Goal: Task Accomplishment & Management: Use online tool/utility

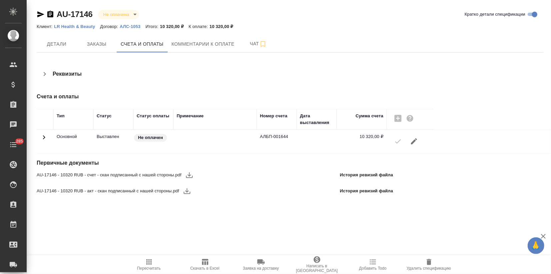
click at [189, 175] on icon "button" at bounding box center [189, 175] width 7 height 6
click at [185, 192] on icon "button" at bounding box center [187, 191] width 8 height 8
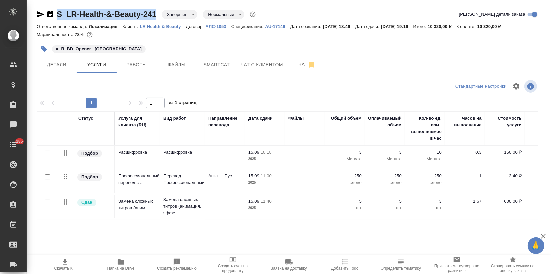
drag, startPoint x: 157, startPoint y: 13, endPoint x: 59, endPoint y: 5, distance: 98.6
click at [59, 5] on div "S_LR-Health-&-Beauty-241 Завершен closed Нормальный normal Кратко детали заказа…" at bounding box center [290, 135] width 514 height 271
copy link "S_LR-Health-&-Beauty-241"
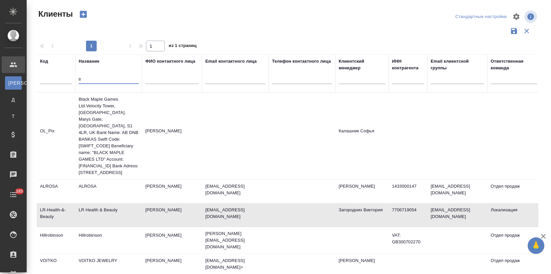
select select "RU"
click at [56, 83] on tr "Код Название lr ФИО контактного лица Email контактного лица Телефон контактного…" at bounding box center [289, 73] width 504 height 38
type input "з"
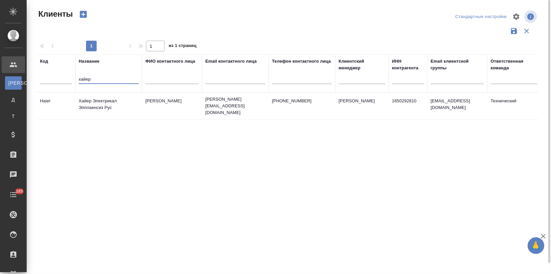
type input "хайер"
click at [83, 103] on td "Хайер Электрикал Эпплаенсиз Рус" at bounding box center [108, 105] width 67 height 23
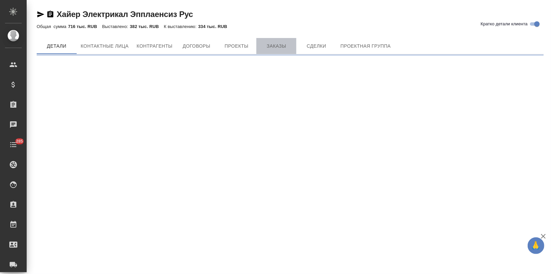
click at [274, 44] on div "Хайер Электрикал Эпплаенсиз [PERSON_NAME] детали клиента Общая сумма 716 тыс. R…" at bounding box center [290, 29] width 514 height 59
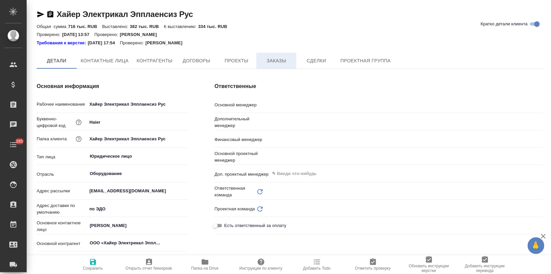
type textarea "x"
type input "Технический"
type textarea "x"
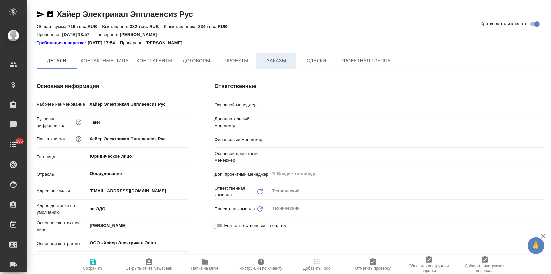
type textarea "x"
type input "Усманова Ольга"
type input "Загородних Виктория"
type input "Романенко Руфина"
type textarea "x"
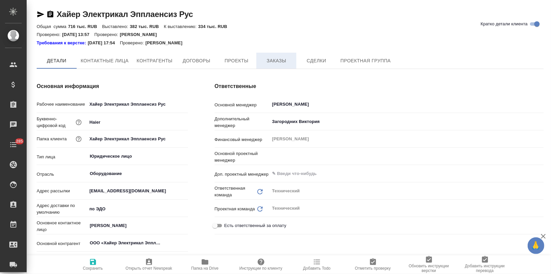
type textarea "x"
click at [271, 59] on span "Заказы" at bounding box center [276, 61] width 32 height 8
type input "[PERSON_NAME]"
type textarea "x"
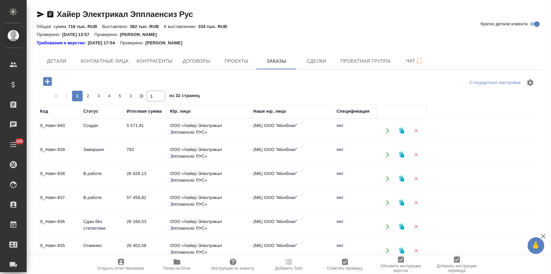
scroll to position [74, 0]
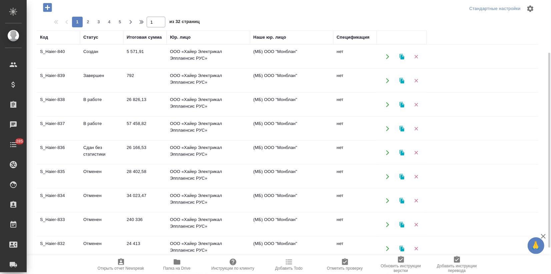
click at [128, 216] on td "240 336" at bounding box center [144, 224] width 43 height 23
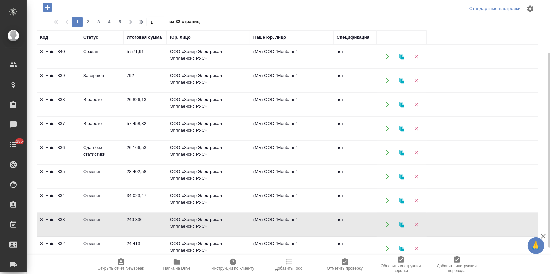
click at [128, 216] on td "240 336" at bounding box center [144, 224] width 43 height 23
click at [402, 222] on icon "button" at bounding box center [402, 225] width 6 height 6
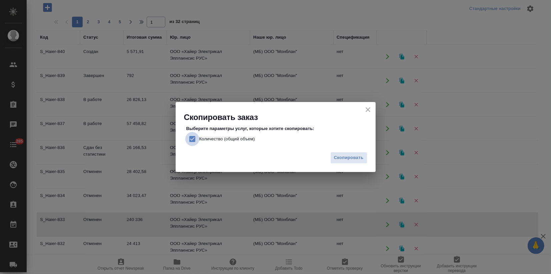
click at [190, 138] on input "Количество (общий объем)" at bounding box center [192, 139] width 14 height 14
checkbox input "false"
click at [352, 160] on span "Скопировать" at bounding box center [349, 158] width 30 height 8
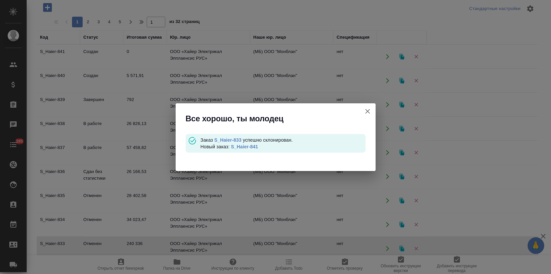
click at [243, 146] on link "S_Haier-841" at bounding box center [244, 146] width 27 height 5
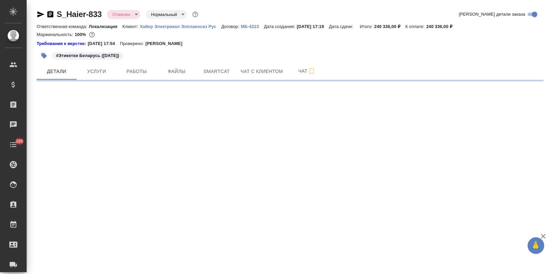
select select "RU"
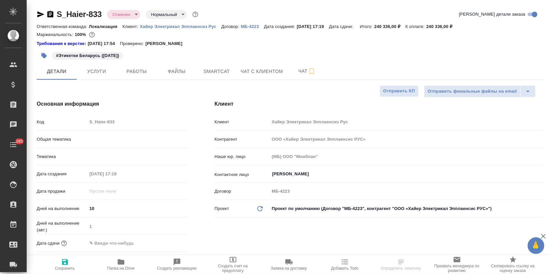
type textarea "x"
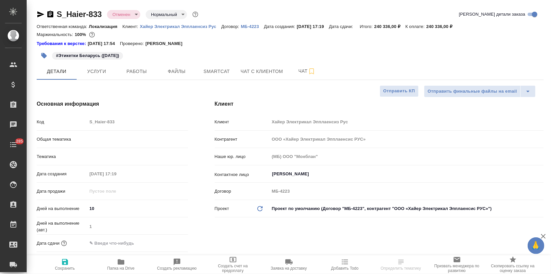
type textarea "x"
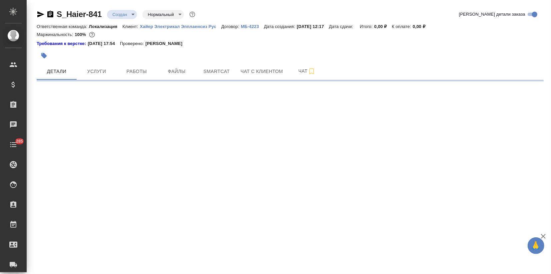
select select "RU"
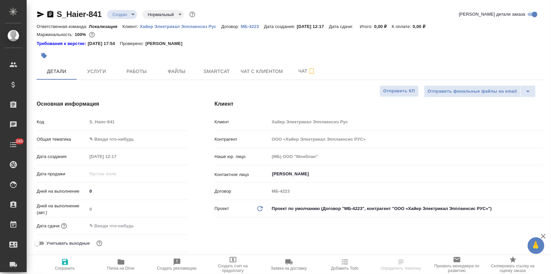
type textarea "x"
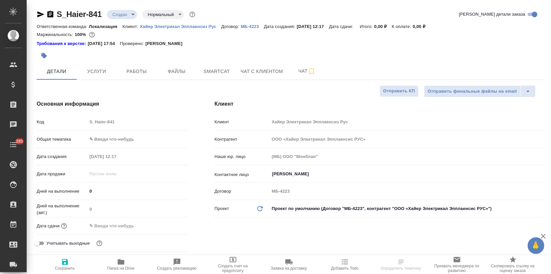
type textarea "x"
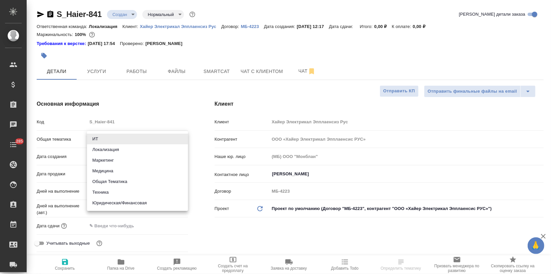
click at [106, 135] on body "🙏 .cls-1 fill:#fff; AWATERA Zagorodnikh [PERSON_NAME] Спецификации Заказы Чаты …" at bounding box center [275, 137] width 551 height 274
click at [108, 162] on li "Маркетинг" at bounding box center [137, 160] width 101 height 11
type input "marketing"
type textarea "x"
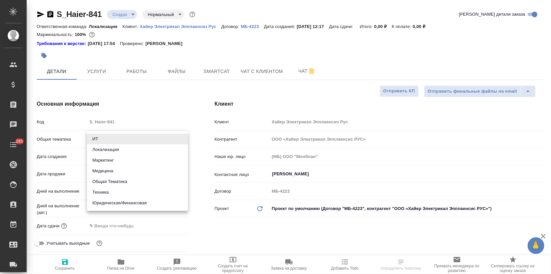
type textarea "x"
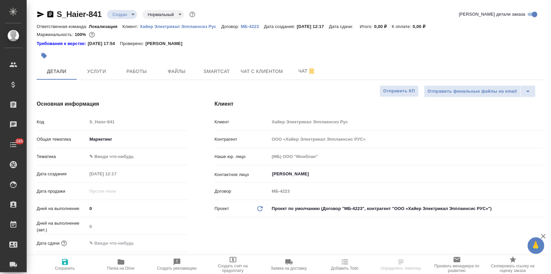
click at [101, 160] on body "🙏 .cls-1 fill:#fff; AWATERA Zagorodnikh [PERSON_NAME] Спецификации Заказы Чаты …" at bounding box center [275, 137] width 551 height 274
click at [103, 167] on li "Маркетинг" at bounding box center [137, 167] width 101 height 11
type textarea "x"
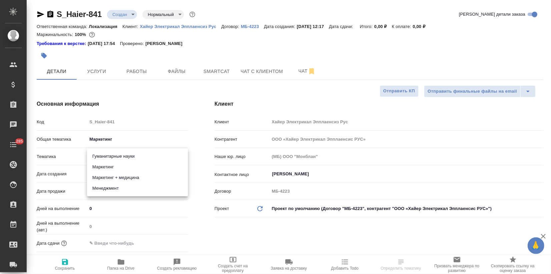
type input "5a8b8b956a9677013d343d63"
click at [66, 267] on span "Сохранить" at bounding box center [65, 268] width 20 height 5
type textarea "x"
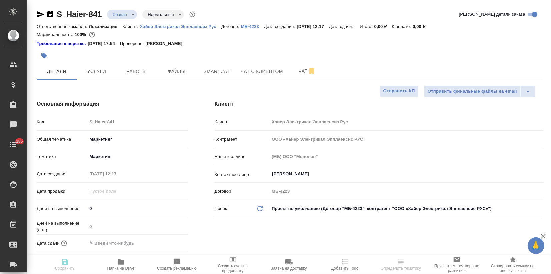
type textarea "x"
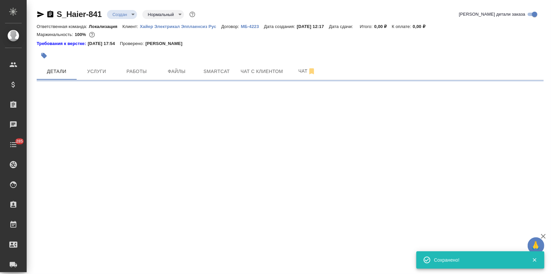
select select "RU"
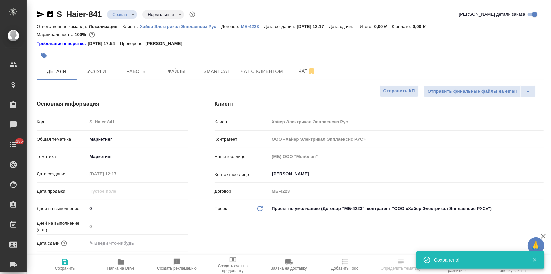
type textarea "x"
drag, startPoint x: 101, startPoint y: 15, endPoint x: 56, endPoint y: 13, distance: 44.7
click at [56, 13] on div "S_Haier-841 Создан new Нормальный normal" at bounding box center [117, 14] width 160 height 11
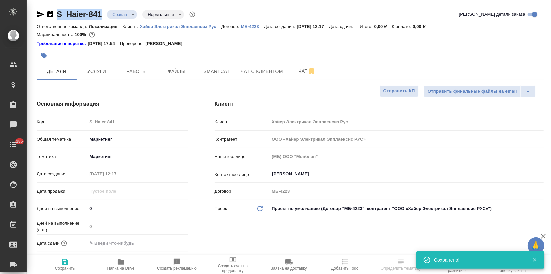
copy link "S_Haier-841"
select select "RU"
type textarea "x"
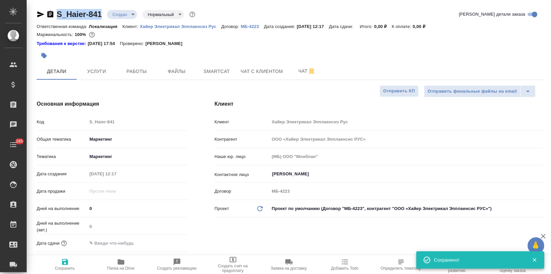
copy link "S_Haier-841"
type textarea "x"
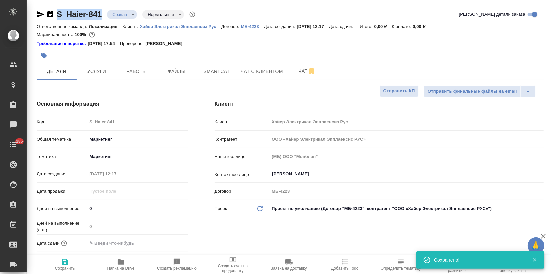
type textarea "x"
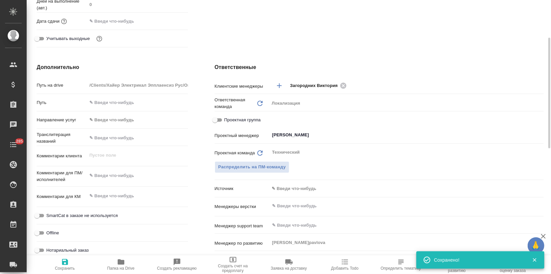
scroll to position [37, 0]
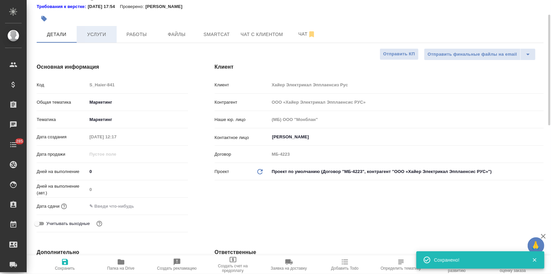
click at [95, 41] on button "Услуги" at bounding box center [97, 34] width 40 height 17
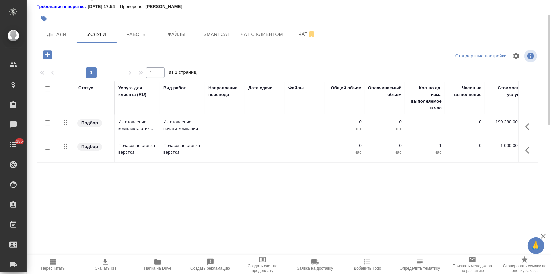
click at [213, 154] on td at bounding box center [225, 150] width 40 height 23
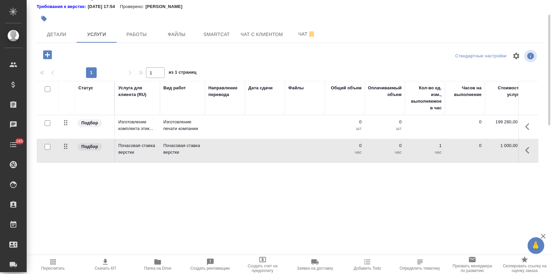
click at [213, 154] on td at bounding box center [225, 150] width 40 height 23
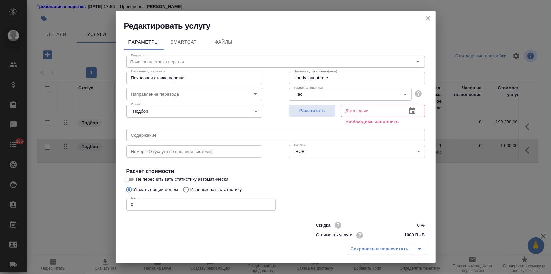
click at [110, 207] on div "Редактировать услугу Параметры SmartCat Файлы Вид работ Почасовая ставка верстк…" at bounding box center [275, 137] width 551 height 274
type input "1"
click at [299, 110] on span "Рассчитать" at bounding box center [311, 111] width 39 height 8
type input "[DATE] 13:22"
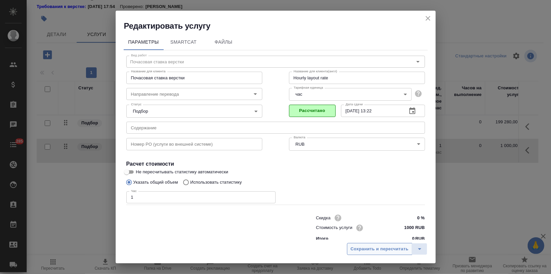
click at [367, 248] on span "Сохранить и пересчитать" at bounding box center [379, 249] width 58 height 8
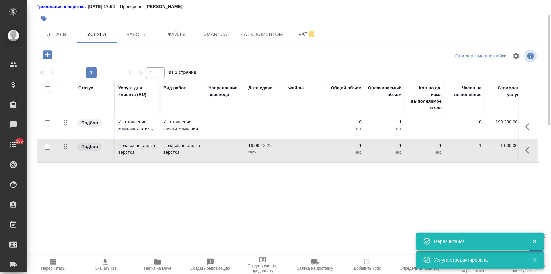
click at [160, 265] on icon "button" at bounding box center [158, 262] width 8 height 8
click at [53, 32] on span "Детали" at bounding box center [57, 34] width 32 height 8
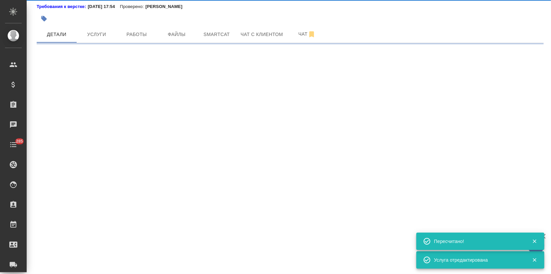
select select "RU"
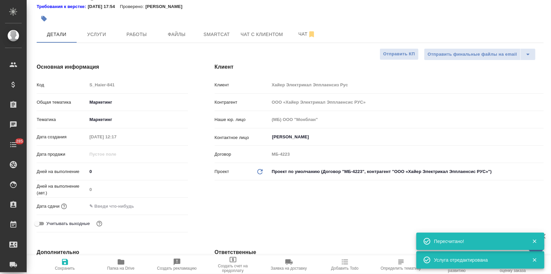
type textarea "x"
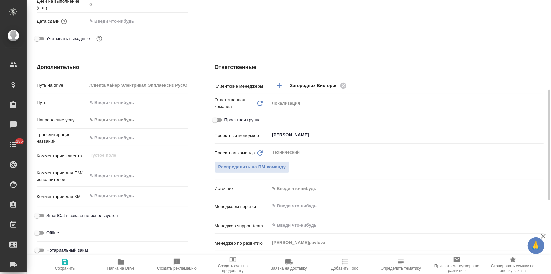
scroll to position [333, 0]
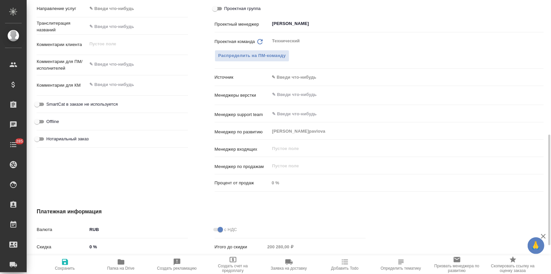
type textarea "x"
click at [101, 61] on textarea at bounding box center [137, 64] width 101 height 11
type textarea "x"
type textarea "Т"
type textarea "x"
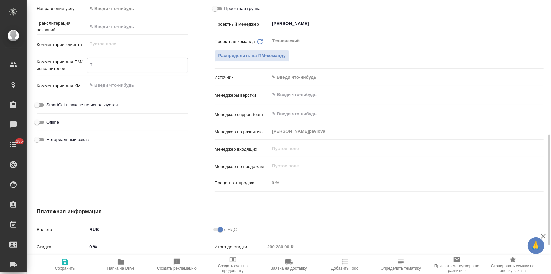
type textarea "x"
type textarea "ТХ"
type textarea "x"
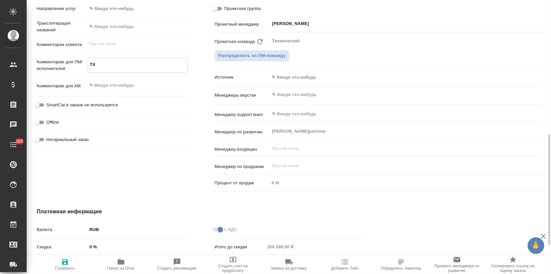
type textarea "x"
type textarea "Т"
type textarea "x"
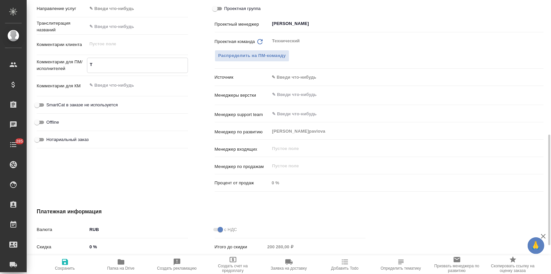
type textarea "ТЗ"
type textarea "x"
type textarea "ТЗ"
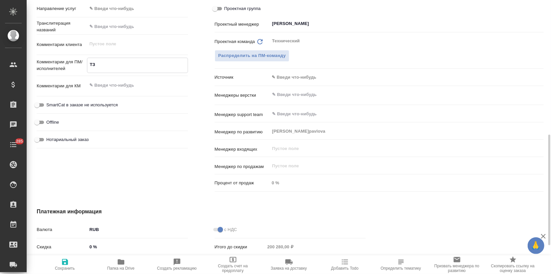
type textarea "x"
type textarea "ТЗ и"
type textarea "x"
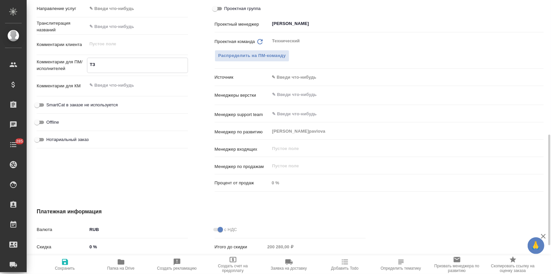
type textarea "x"
type textarea "ТЗ и"
type textarea "x"
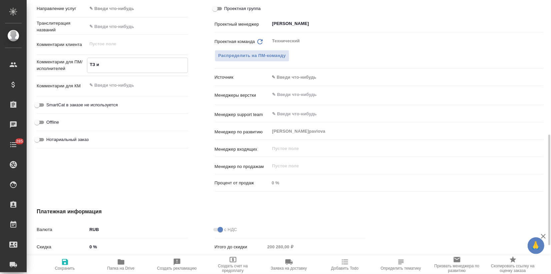
type textarea "x"
type textarea "ТЗ и [PERSON_NAME]"
type textarea "x"
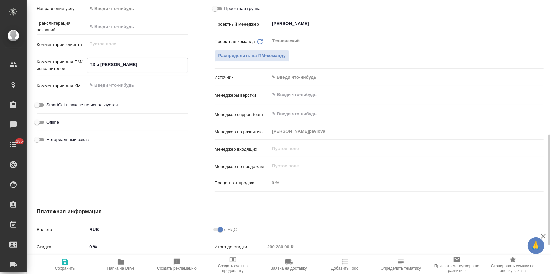
type textarea "ТЗ и ар"
type textarea "x"
type textarea "ТЗ и арх"
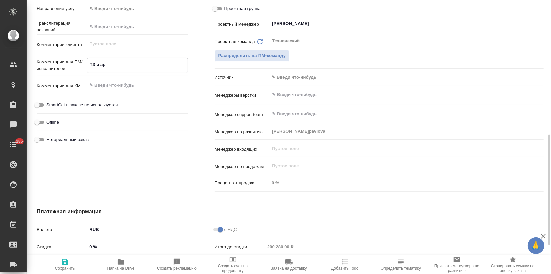
type textarea "x"
type textarea "ТЗ и архи"
type textarea "x"
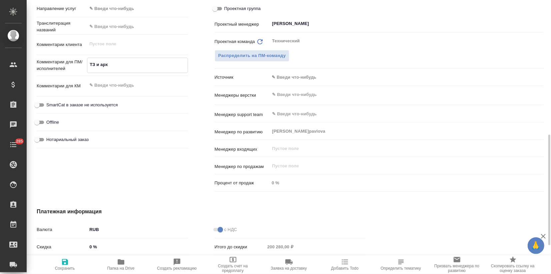
type textarea "x"
type textarea "ТЗ и архив"
type textarea "x"
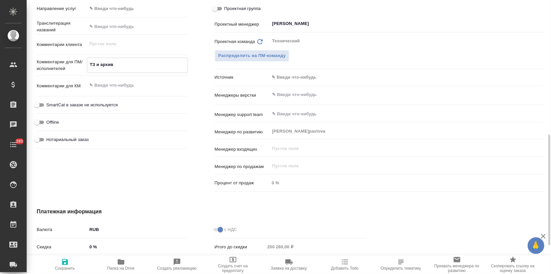
type textarea "x"
type textarea "ТЗ и архив"
type textarea "x"
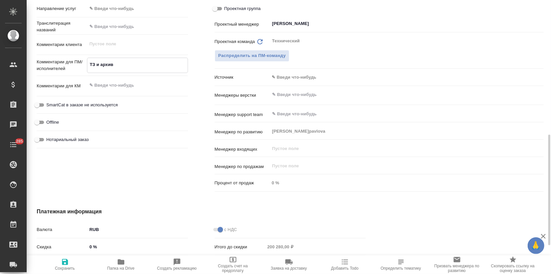
type textarea "ТЗ и архив [PERSON_NAME]"
type textarea "x"
type textarea "ТЗ и архив [PERSON_NAME]"
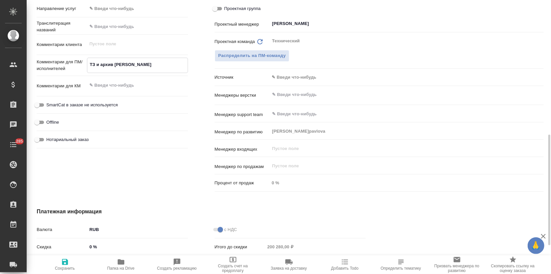
type textarea "x"
type textarea "ТЗ и архив в с"
type textarea "x"
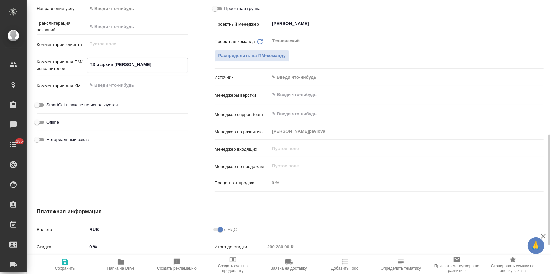
type textarea "x"
type textarea "ТЗ и архив в со"
type textarea "x"
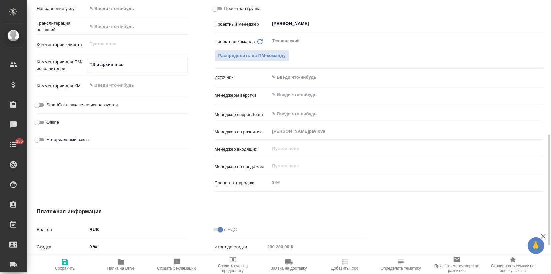
type textarea "x"
type textarea "ТЗ и архив в сор"
type textarea "x"
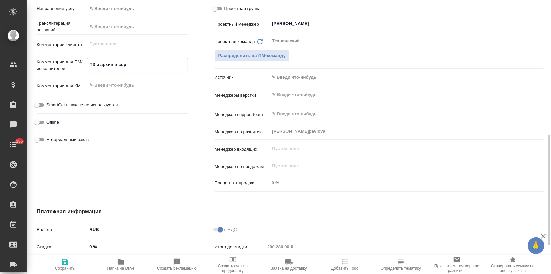
type textarea "ТЗ и архив в сорс"
type textarea "x"
type textarea "ТЗ и архив в [GEOGRAPHIC_DATA]"
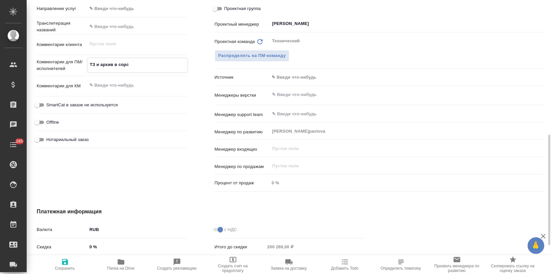
type textarea "x"
type textarea "ТЗ и архив в [GEOGRAPHIC_DATA]"
type textarea "x"
click at [67, 259] on icon "button" at bounding box center [65, 262] width 8 height 8
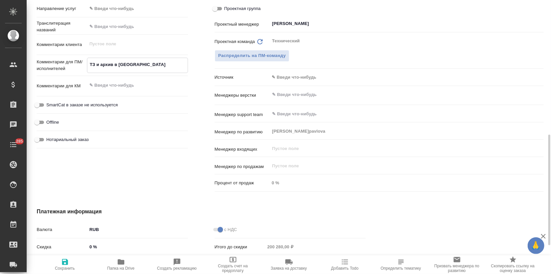
type textarea "x"
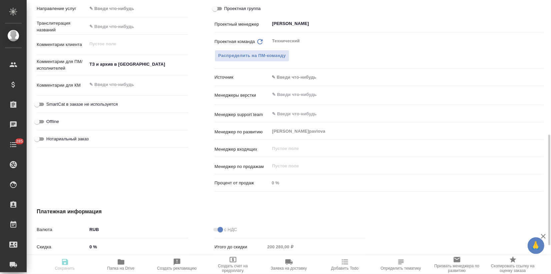
type textarea "x"
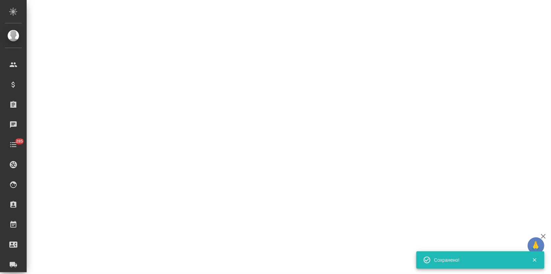
select select "RU"
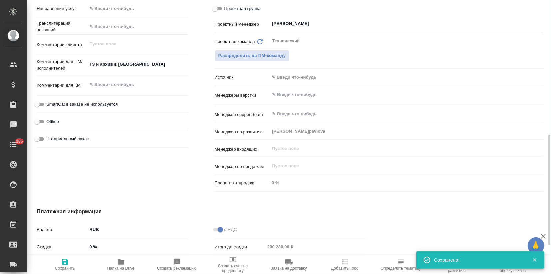
type textarea "x"
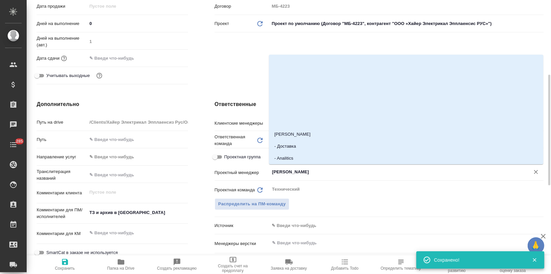
drag, startPoint x: 285, startPoint y: 172, endPoint x: 271, endPoint y: 171, distance: 14.0
click at [271, 171] on div "[PERSON_NAME]" at bounding box center [406, 172] width 274 height 12
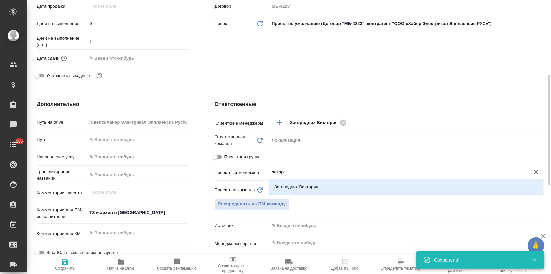
type input "загоро"
click at [282, 183] on li "Загородних Виктория" at bounding box center [406, 187] width 274 height 12
type textarea "x"
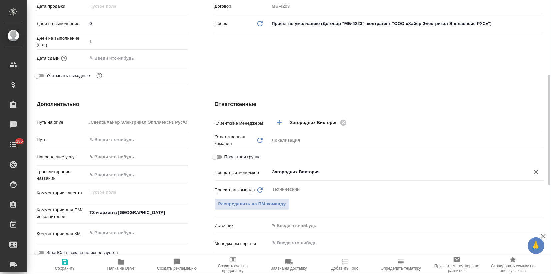
type input "Загородних Виктория"
click at [58, 261] on span "Сохранить" at bounding box center [65, 264] width 48 height 13
type textarea "x"
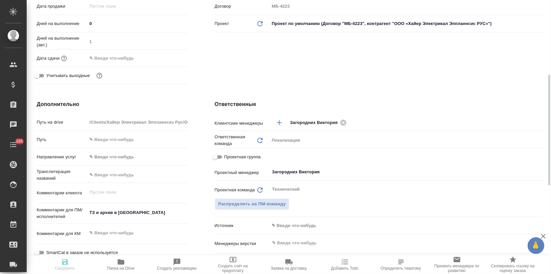
type textarea "x"
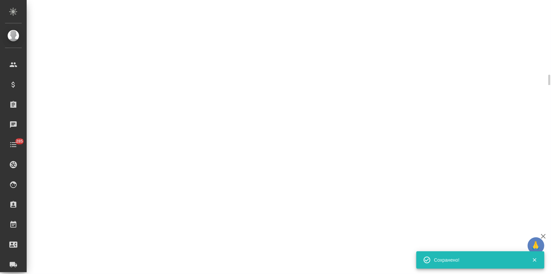
select select "RU"
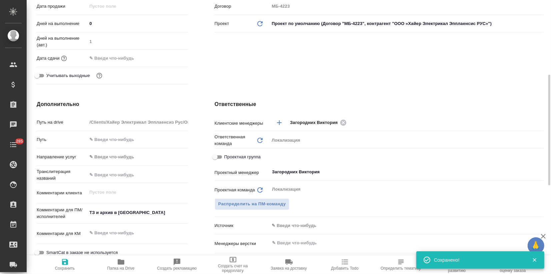
type textarea "x"
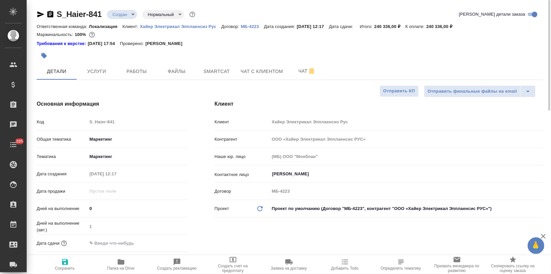
type textarea "x"
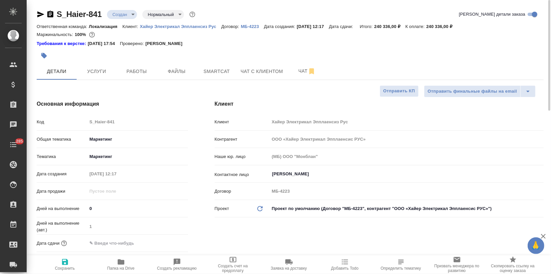
type textarea "x"
click at [95, 68] on span "Услуги" at bounding box center [97, 71] width 32 height 8
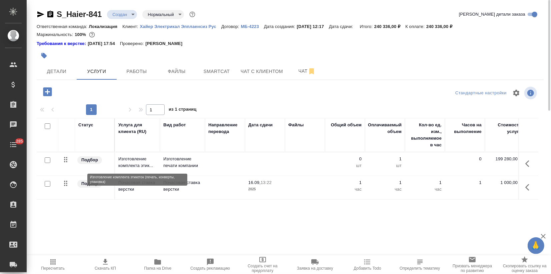
click at [126, 161] on p "Изготовление комплекта этик..." at bounding box center [137, 162] width 38 height 13
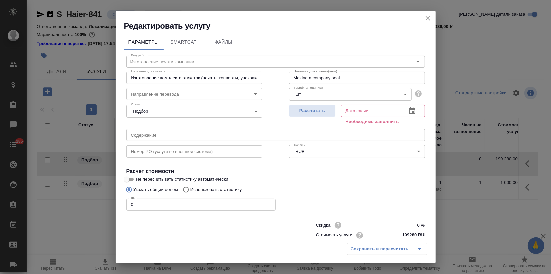
click at [160, 134] on input "text" at bounding box center [275, 135] width 298 height 12
paste input "Этикетки Узбекистан и [GEOGRAPHIC_DATA] ([DATE])"
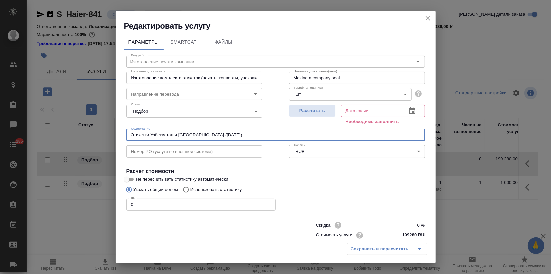
type input "Этикетки Узбекистан и [GEOGRAPHIC_DATA] ([DATE])"
click at [366, 251] on div "Сохранить и пересчитать" at bounding box center [387, 249] width 80 height 12
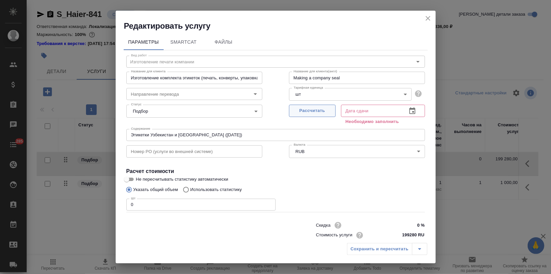
click at [318, 111] on span "Рассчитать" at bounding box center [311, 111] width 39 height 8
type input "[DATE] 12:23"
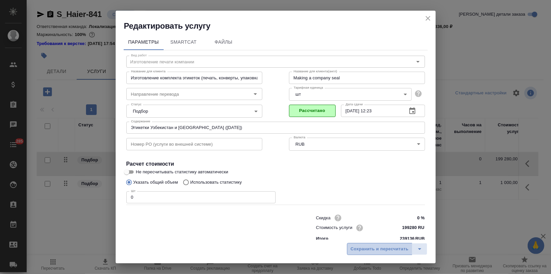
drag, startPoint x: 368, startPoint y: 251, endPoint x: 115, endPoint y: 111, distance: 289.1
click at [367, 250] on span "Сохранить и пересчитать" at bounding box center [379, 249] width 58 height 8
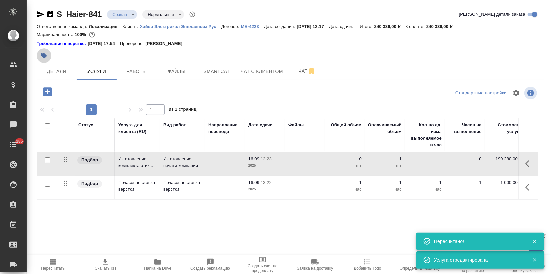
click at [41, 55] on icon "button" at bounding box center [44, 56] width 6 height 6
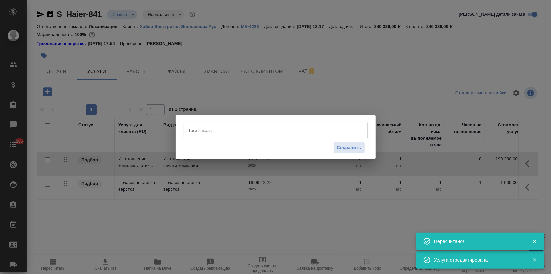
click at [211, 133] on input "Тэги заказа" at bounding box center [269, 130] width 165 height 11
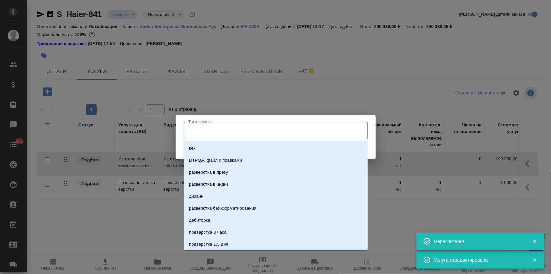
paste input "Этикетки Узбекистан и [GEOGRAPHIC_DATA] ([DATE])"
type input "Этикетки Узбекистан и [GEOGRAPHIC_DATA] ([DATE])"
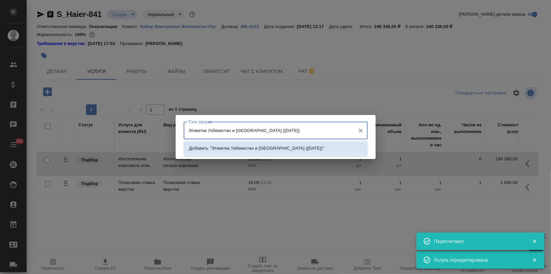
click at [279, 149] on p "Добавить "Этикетки Узбекистан и [GEOGRAPHIC_DATA] ([DATE])"" at bounding box center [256, 148] width 135 height 7
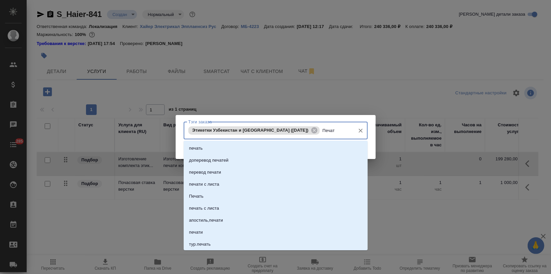
type input "Печать"
click at [202, 160] on p "Печать" at bounding box center [196, 160] width 14 height 7
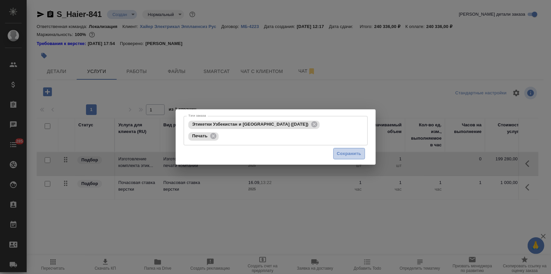
click at [351, 151] on span "Сохранить" at bounding box center [349, 154] width 24 height 8
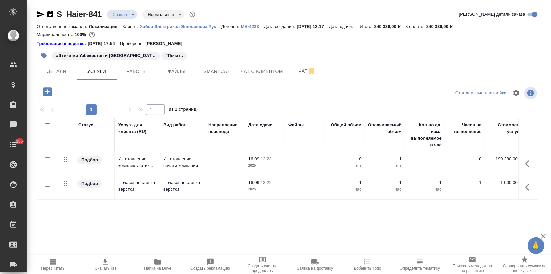
click at [220, 162] on td at bounding box center [225, 163] width 40 height 23
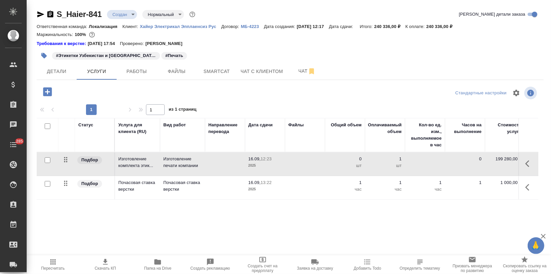
click at [220, 162] on td at bounding box center [225, 163] width 40 height 23
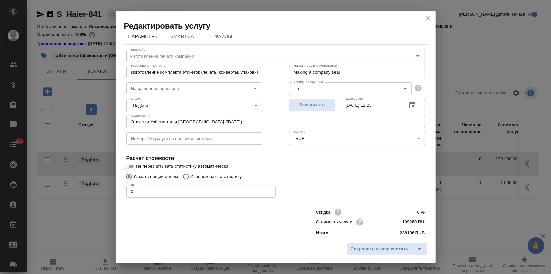
scroll to position [7, 0]
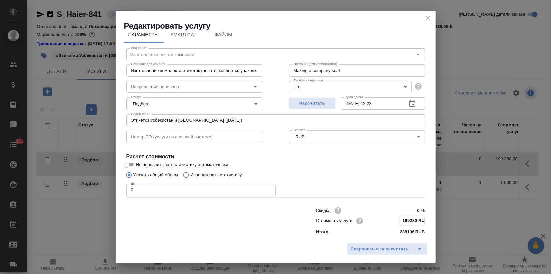
drag, startPoint x: 397, startPoint y: 219, endPoint x: 408, endPoint y: 218, distance: 11.0
click at [408, 218] on input "199280 RUB" at bounding box center [412, 221] width 24 height 10
type input "0 RUB"
click at [364, 249] on span "Сохранить и пересчитать" at bounding box center [379, 249] width 58 height 8
